Goal: Task Accomplishment & Management: Manage account settings

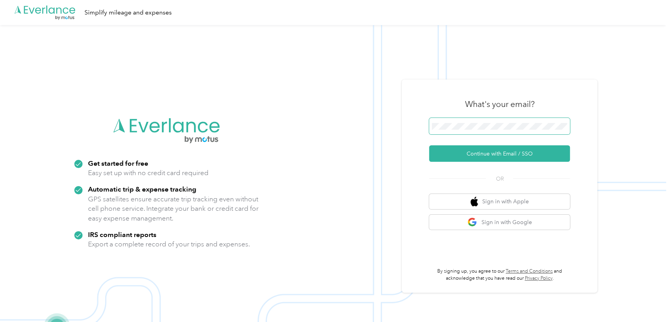
click at [470, 118] on span at bounding box center [499, 126] width 141 height 16
click at [511, 156] on button "Continue with Email / SSO" at bounding box center [499, 153] width 141 height 16
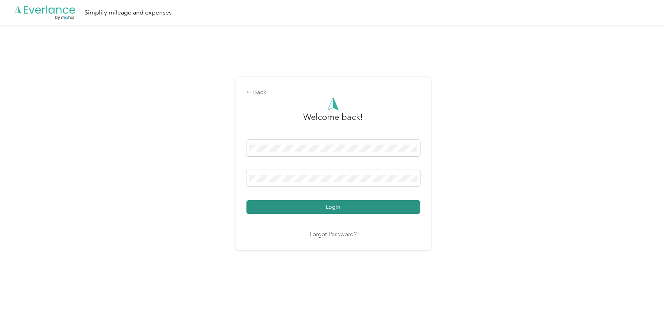
click at [386, 203] on button "Login" at bounding box center [333, 207] width 174 height 14
